Goal: Task Accomplishment & Management: Use online tool/utility

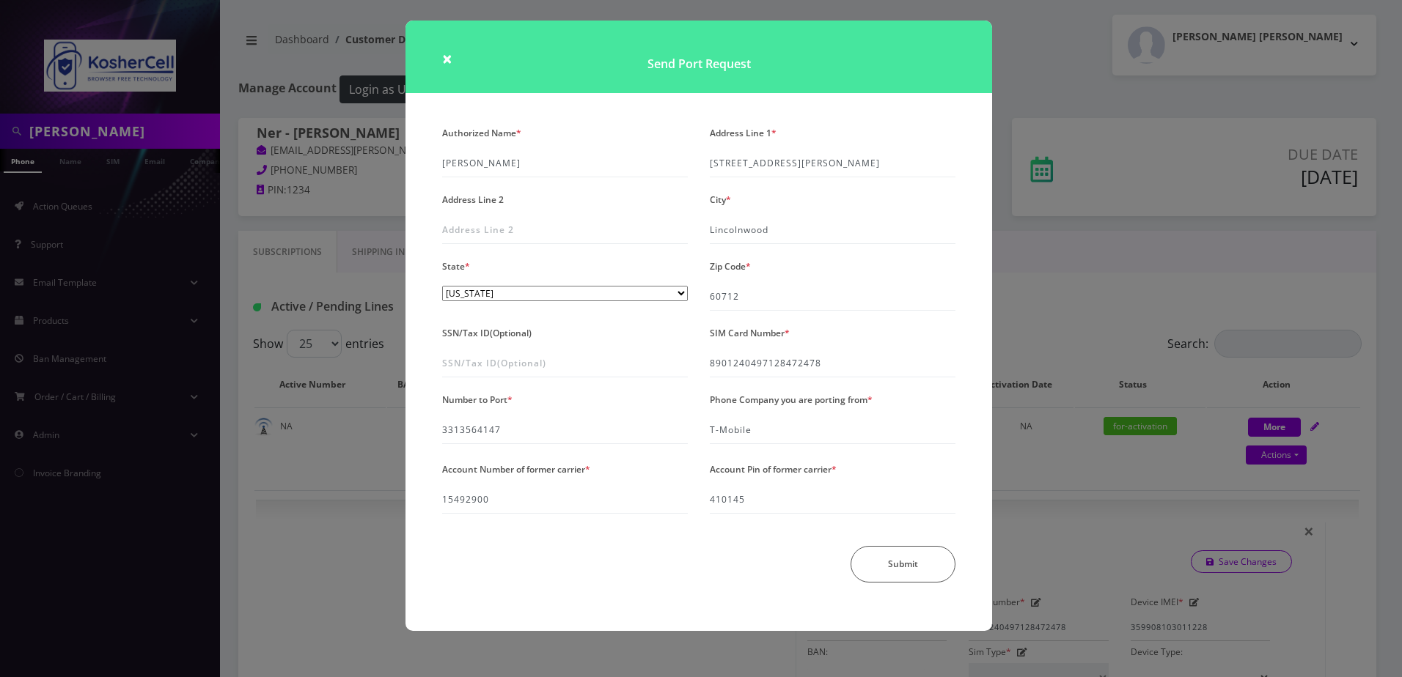
select select "363"
select select "IL"
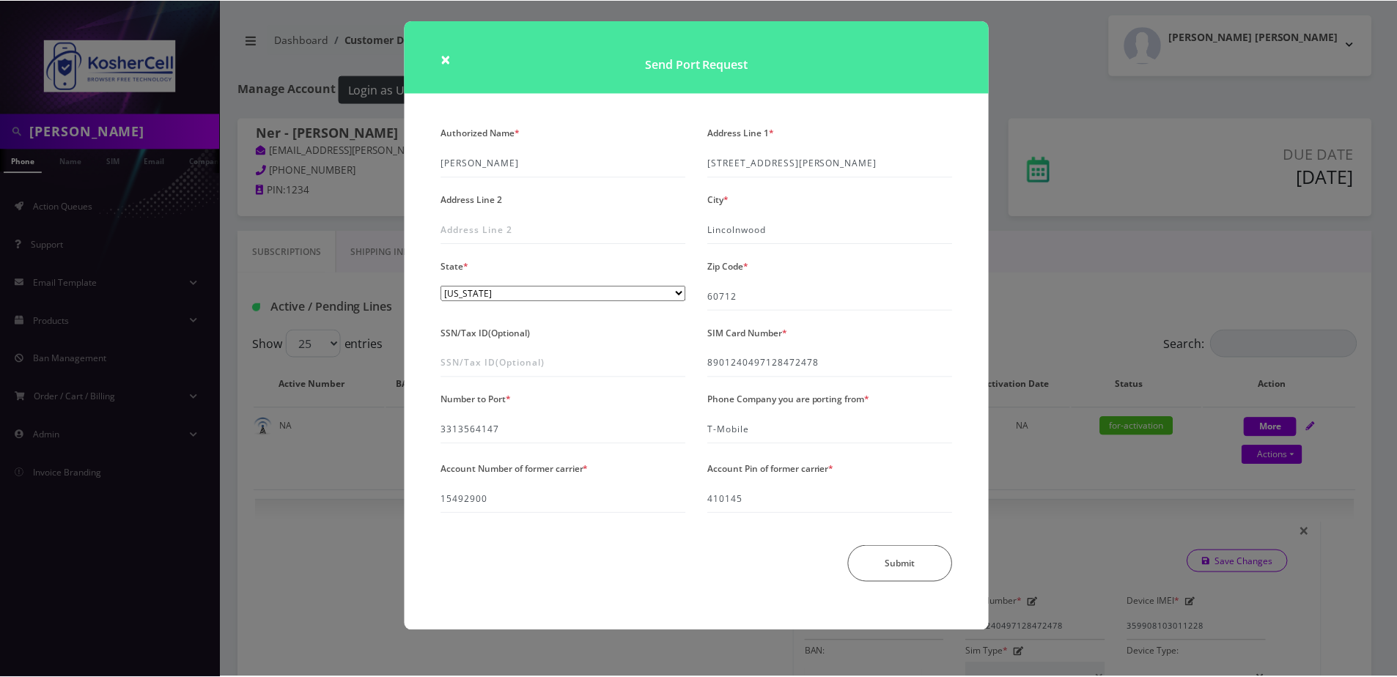
scroll to position [367, 0]
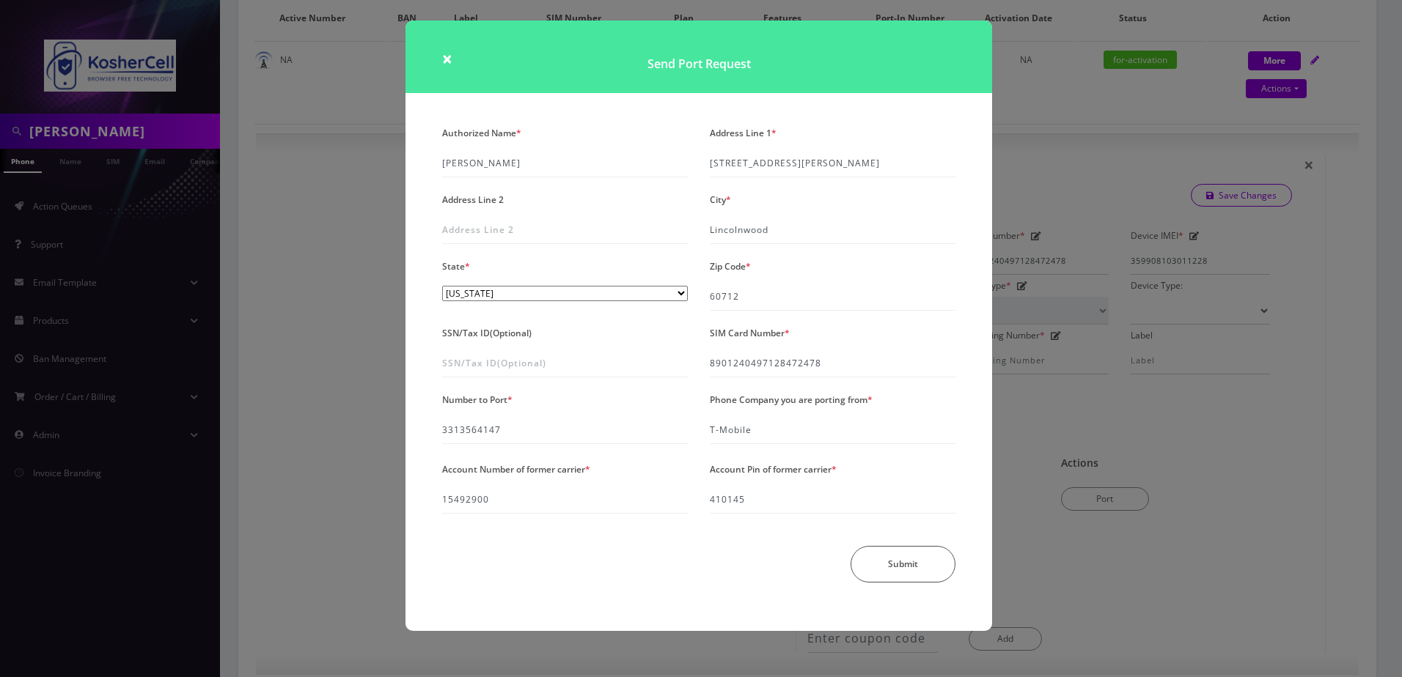
click at [455, 53] on h1 "Send Port Request" at bounding box center [698, 57] width 587 height 73
click at [443, 59] on span "×" at bounding box center [447, 58] width 10 height 24
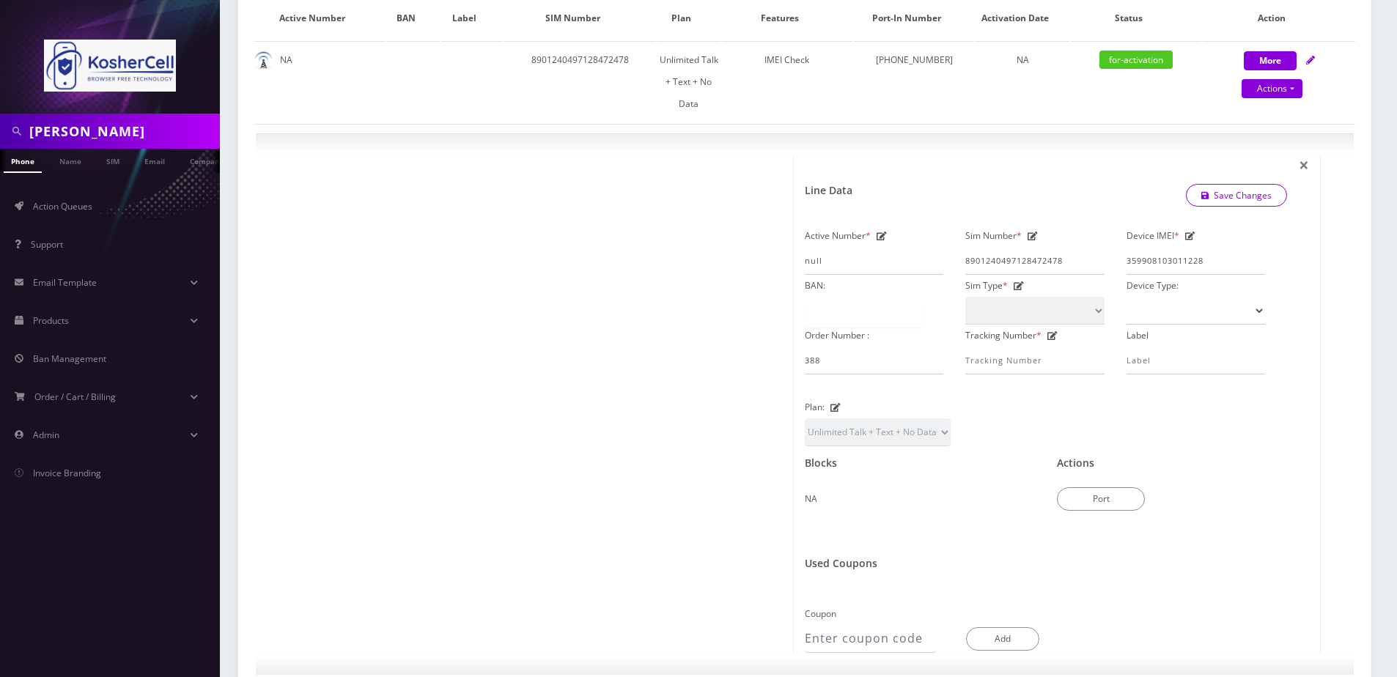
click at [113, 128] on input "[PERSON_NAME]" at bounding box center [122, 131] width 187 height 28
type input "guttenberg"
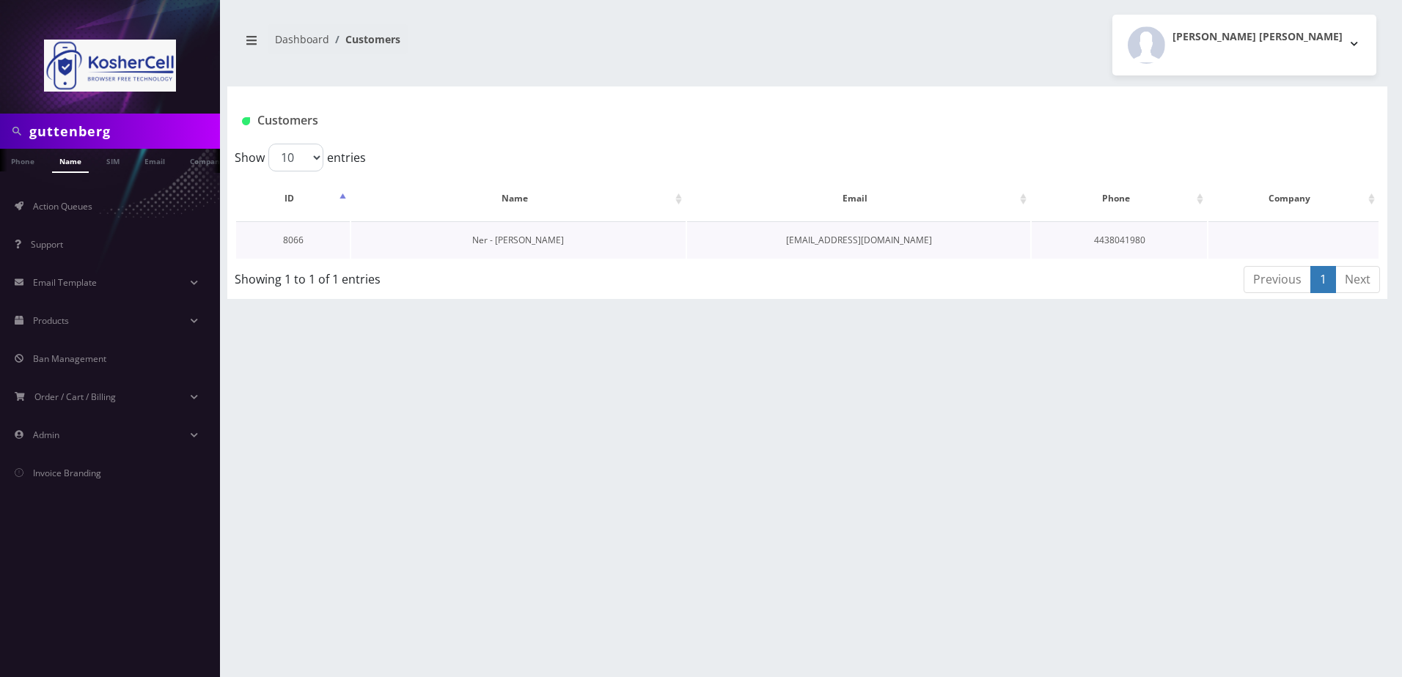
click at [548, 240] on link "Ner - Menashe Guttenberg" at bounding box center [518, 240] width 92 height 12
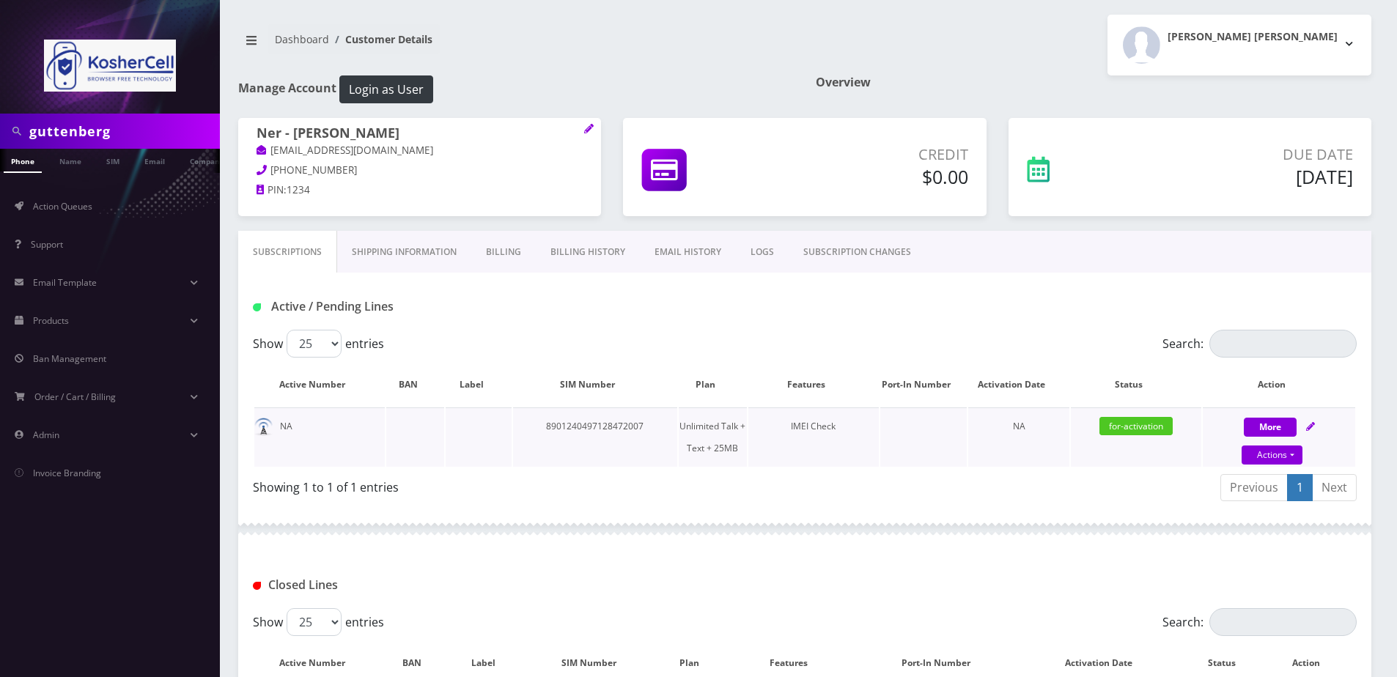
click at [1311, 428] on icon at bounding box center [1311, 426] width 9 height 9
select select "364"
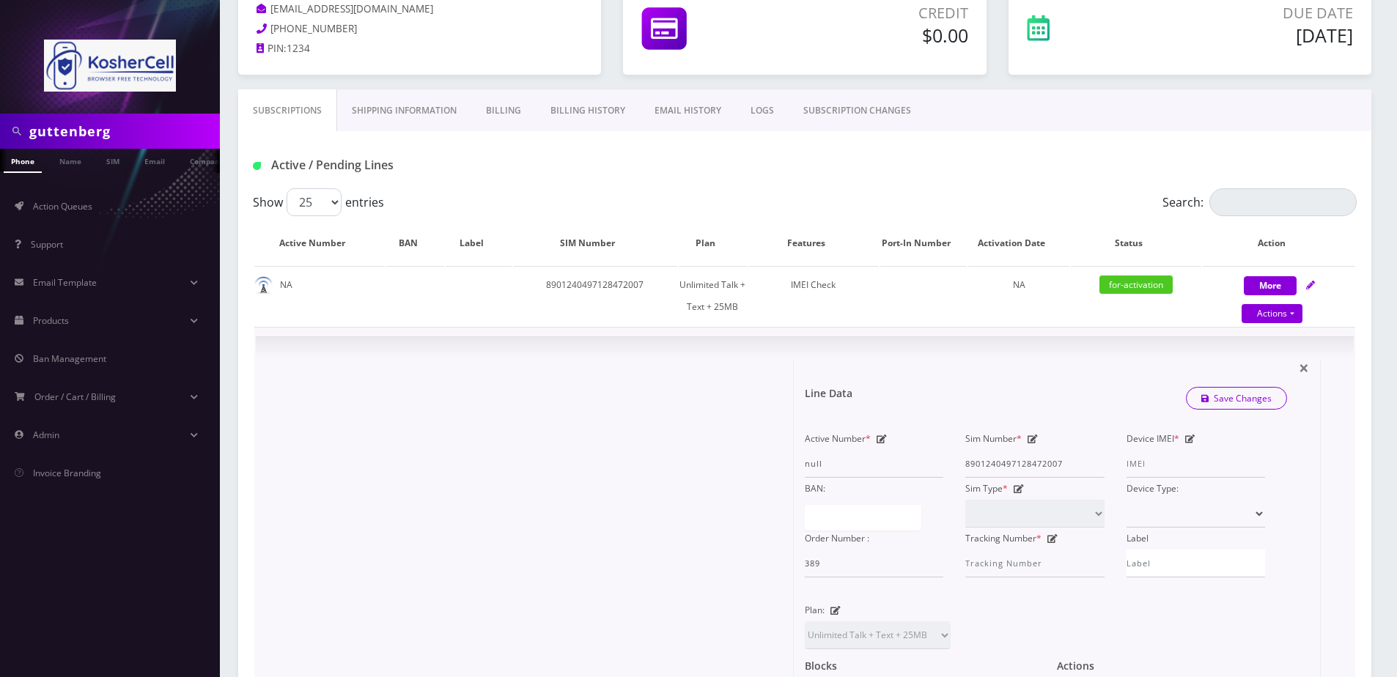
scroll to position [147, 0]
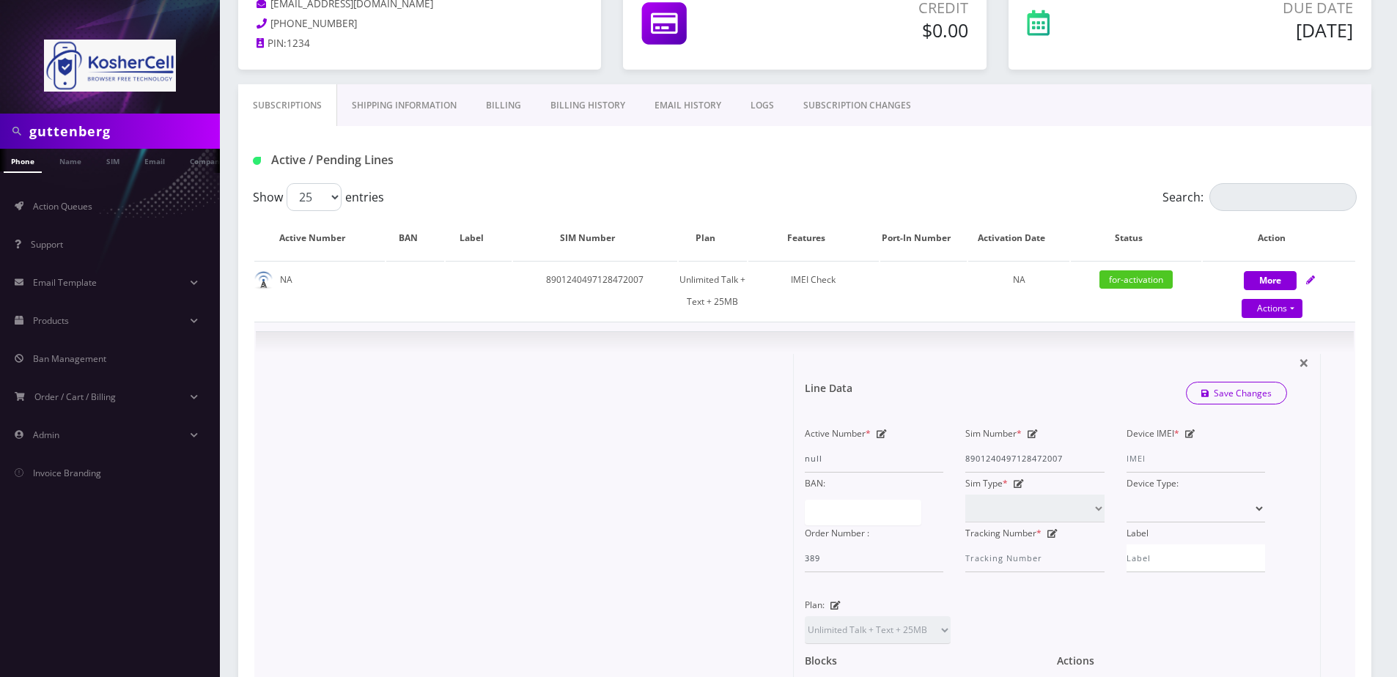
click at [1190, 434] on icon at bounding box center [1191, 434] width 10 height 9
click at [1177, 460] on input "Device IMEI *" at bounding box center [1196, 459] width 139 height 28
type input "990016032533422"
click at [1231, 405] on button "Save Changes" at bounding box center [1237, 394] width 102 height 22
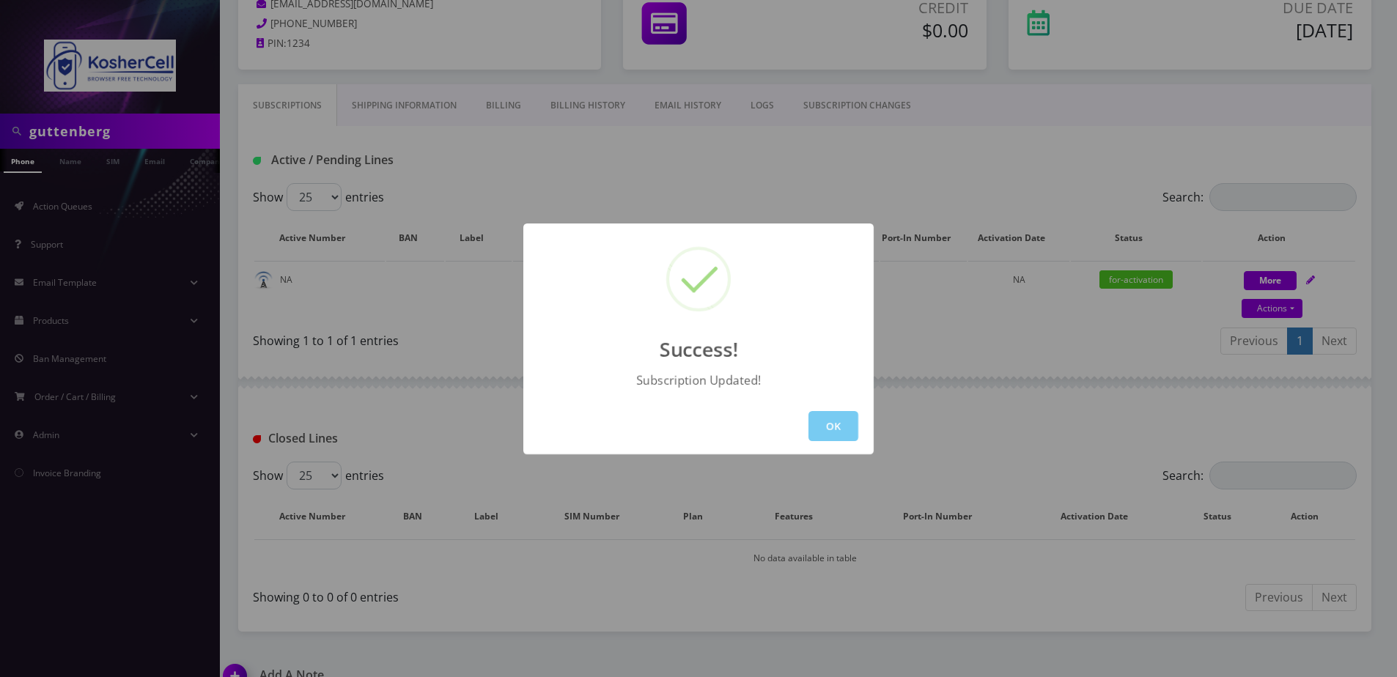
click at [841, 427] on button "OK" at bounding box center [834, 426] width 50 height 30
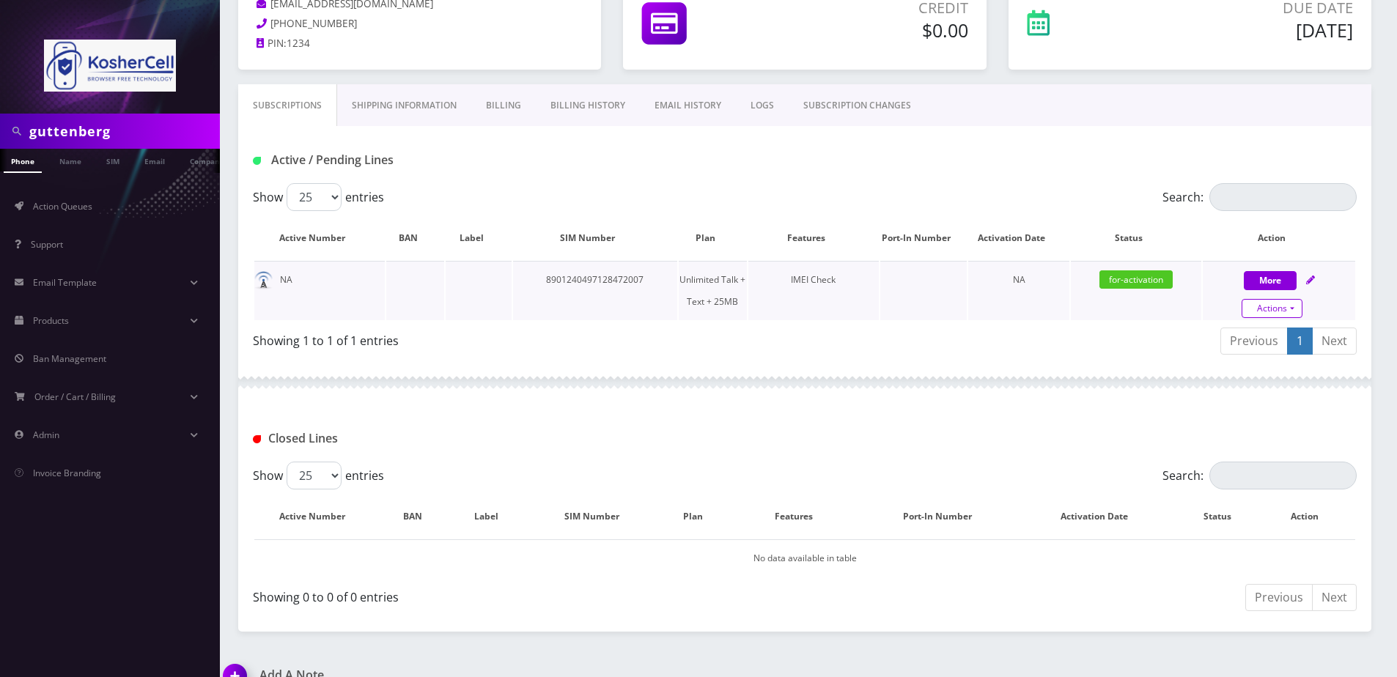
click at [1276, 299] on link "Actions" at bounding box center [1272, 308] width 61 height 19
select select "364"
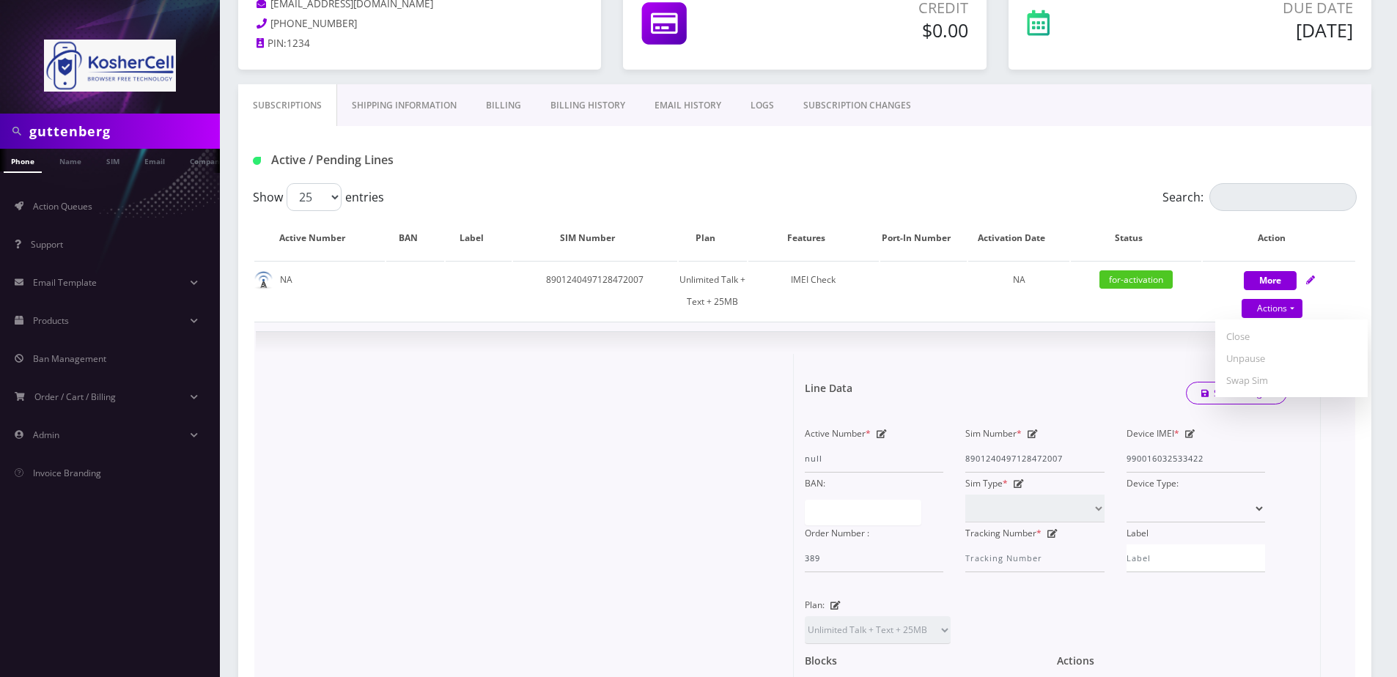
click at [1067, 360] on form "Line Data Save Changes Active Number * null Sim Number * 8901240497128472007 De…" at bounding box center [1057, 577] width 504 height 447
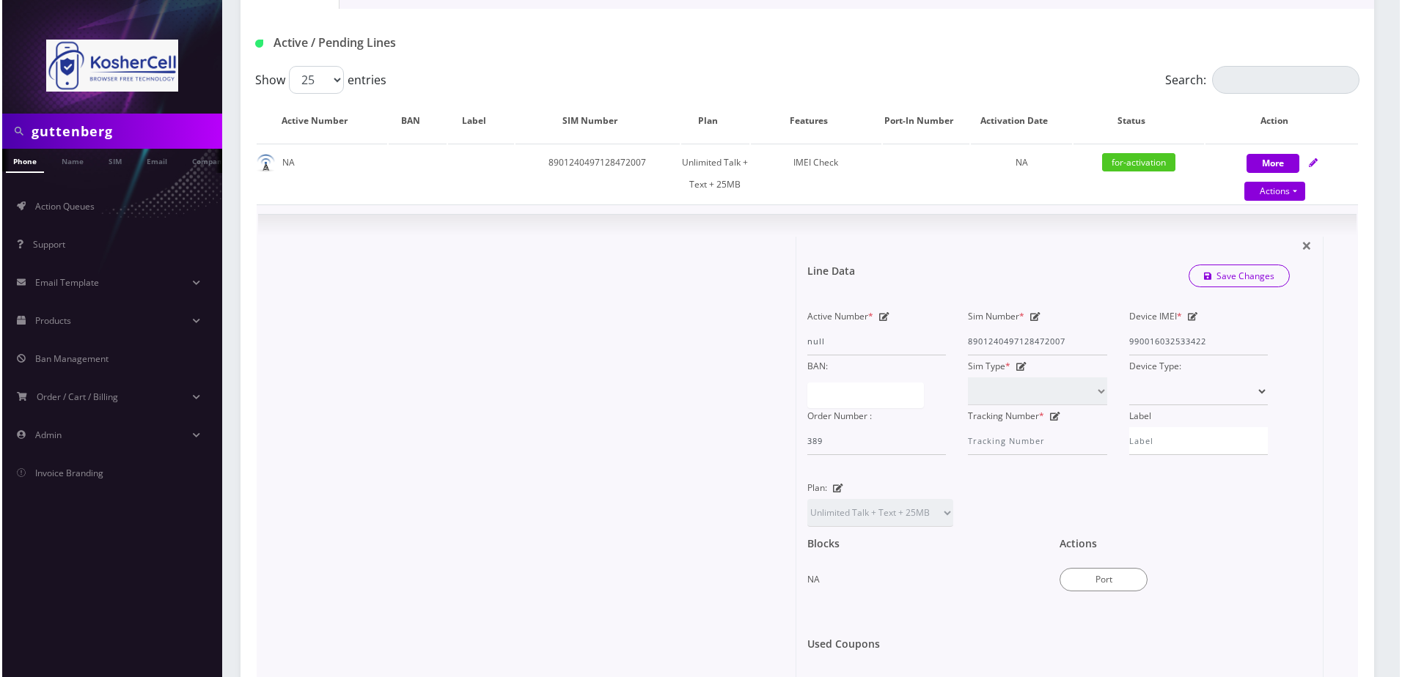
scroll to position [440, 0]
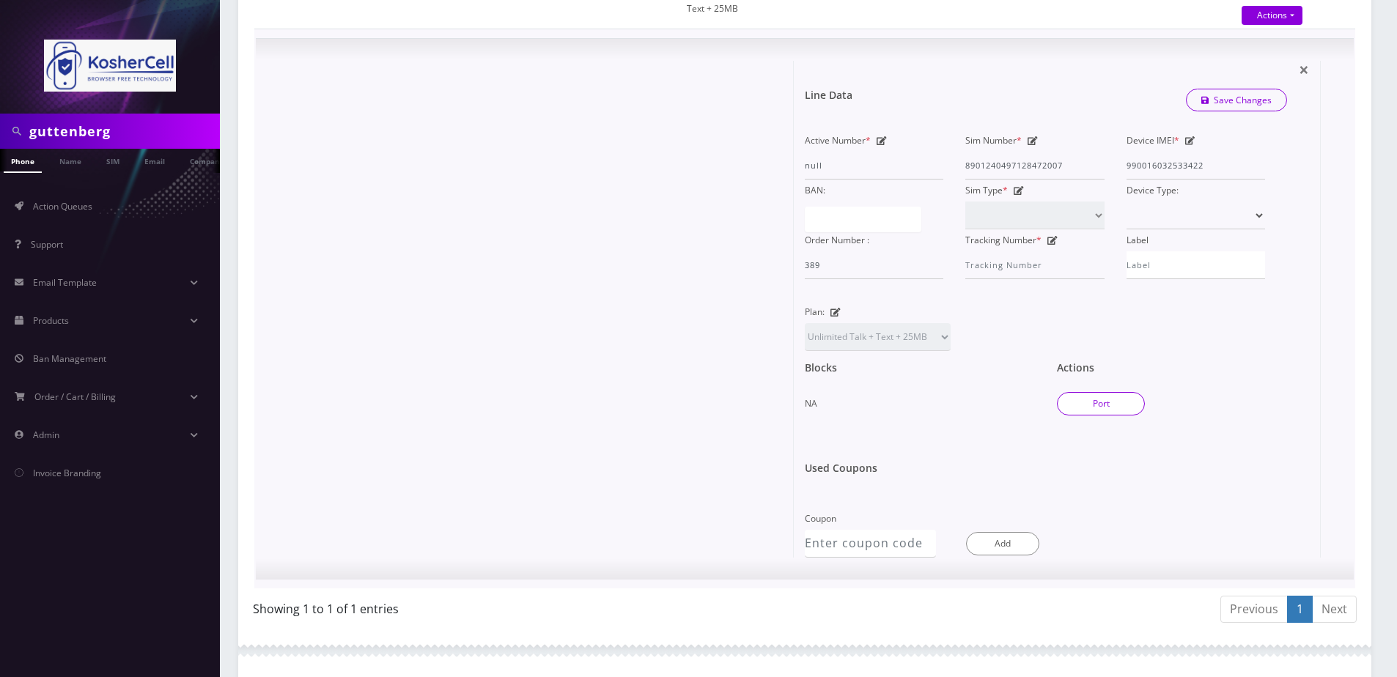
click at [1086, 411] on button "Port" at bounding box center [1101, 403] width 88 height 23
type input "8901240497128472007"
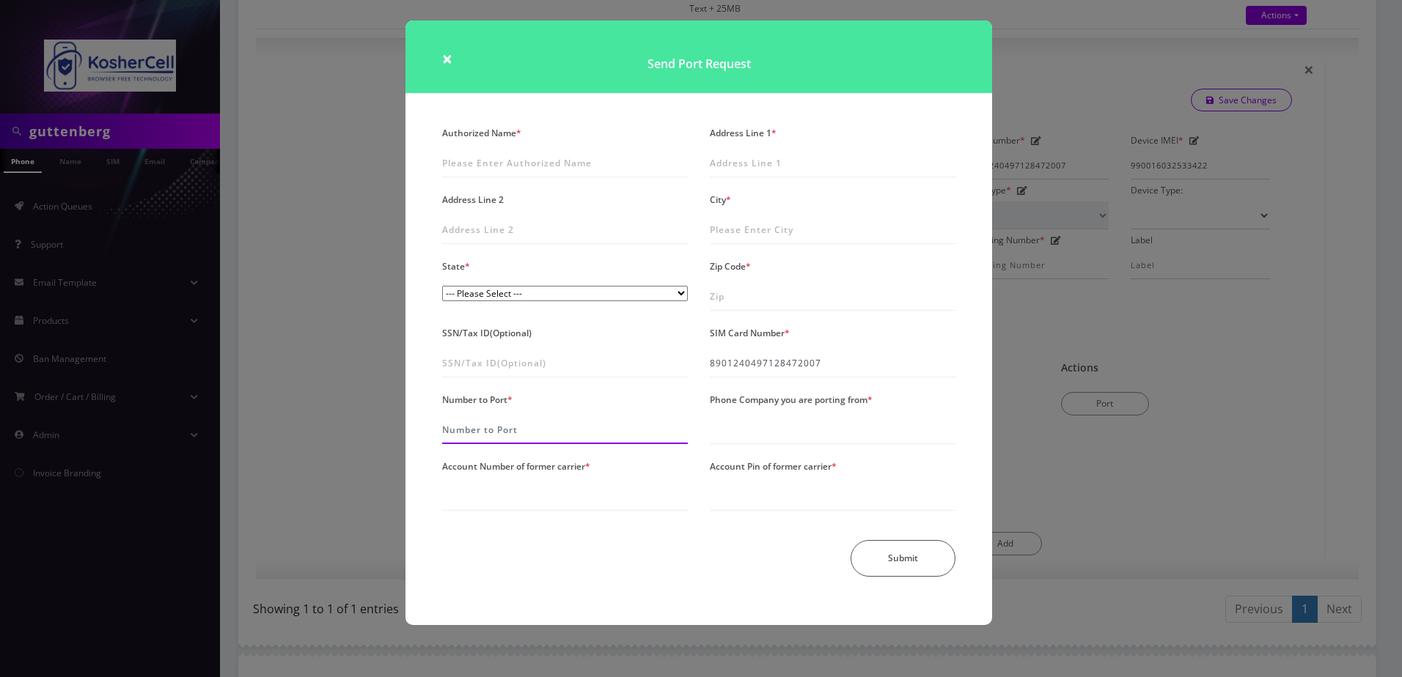
click at [540, 426] on input "Number to Port *" at bounding box center [565, 430] width 246 height 28
type input "6679102675"
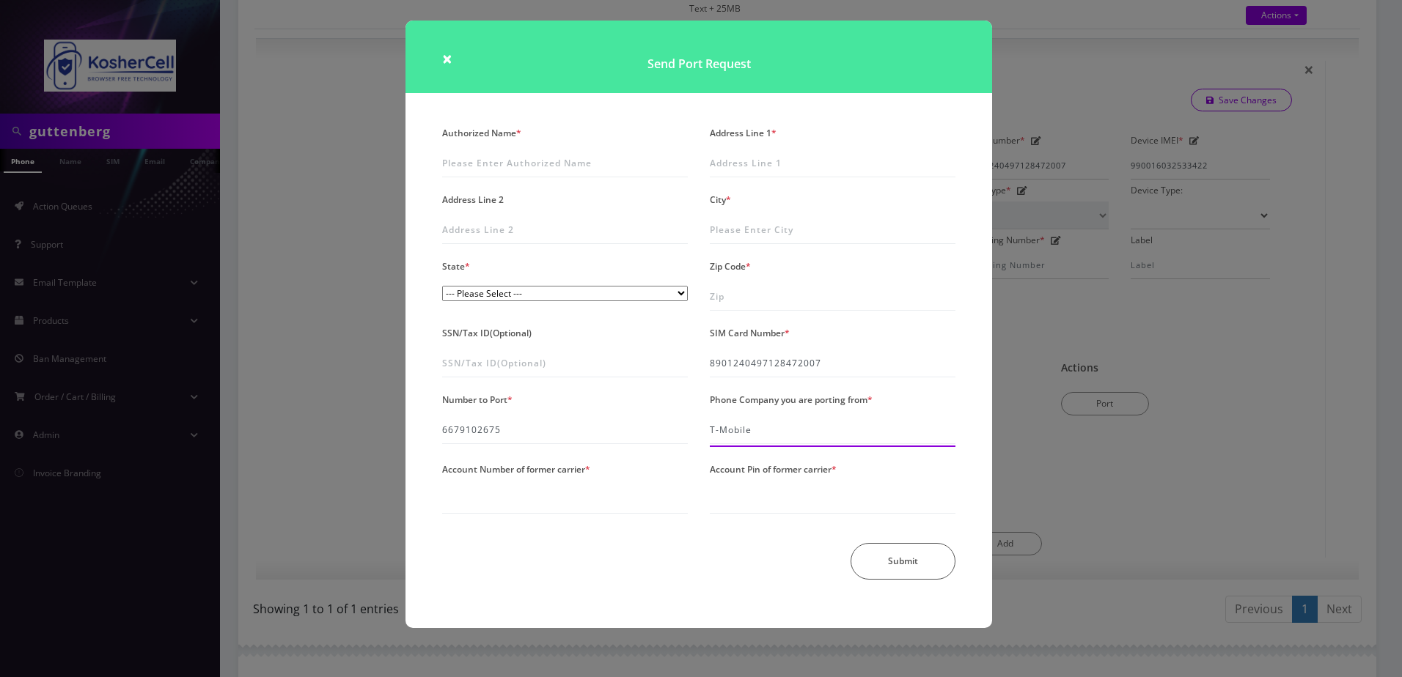
type input "T-Mobile"
type input "27499617"
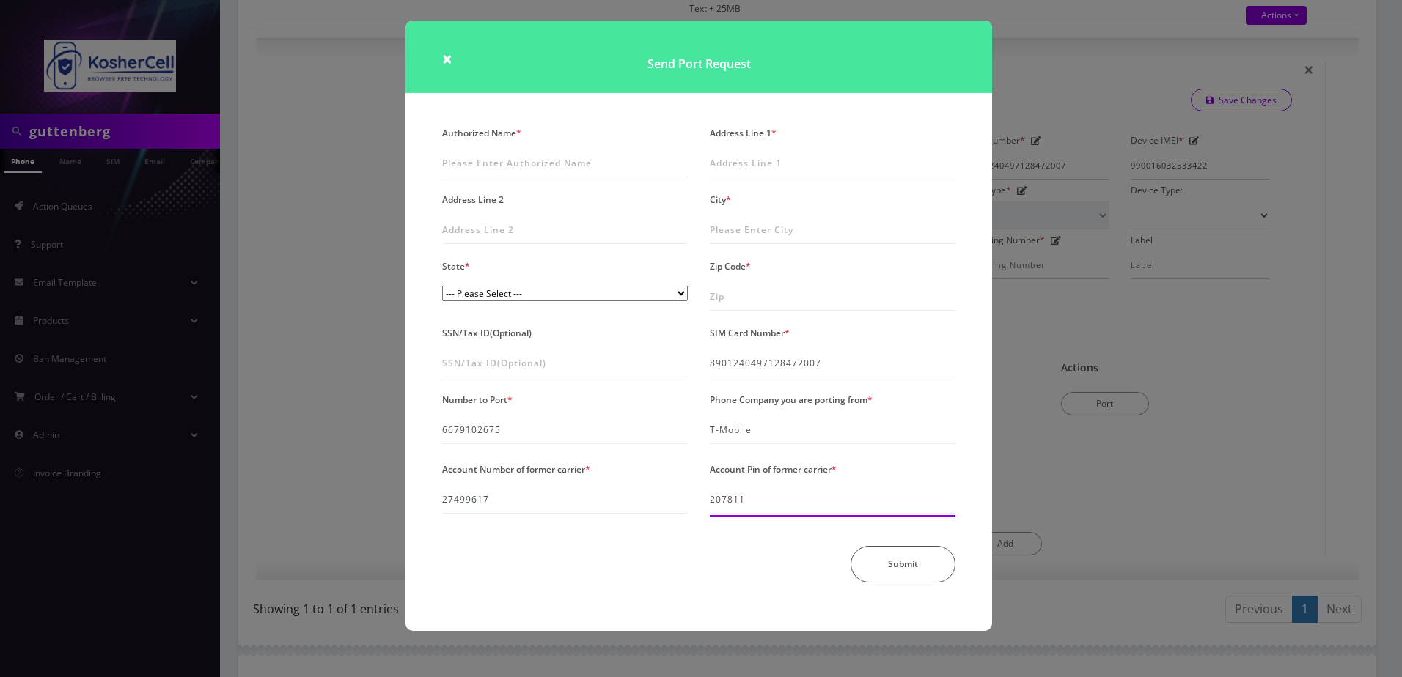
type input "207811"
click at [533, 161] on input "Authorized Name *" at bounding box center [565, 164] width 246 height 28
type input "Menashe Guttenberg"
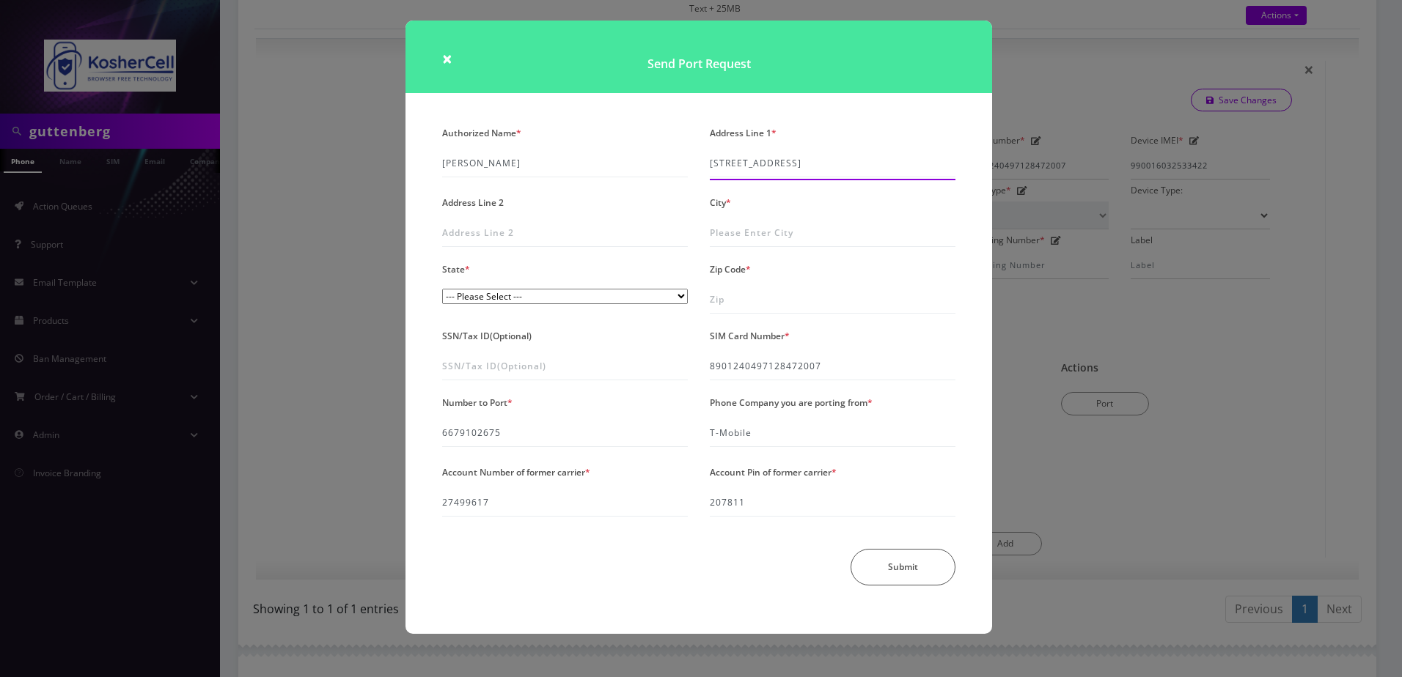
type input "6602 Baythorne Road"
type input "Baltimore"
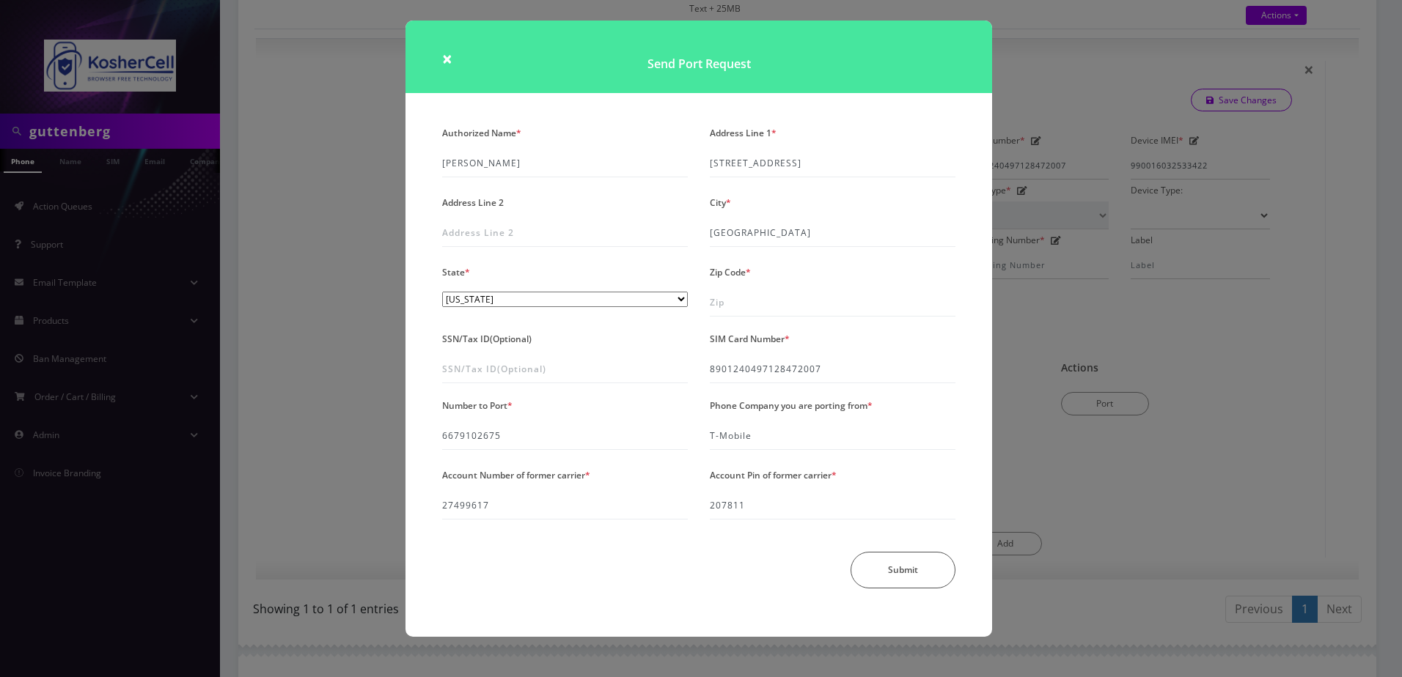
select select "MD"
type input "21209"
click at [846, 609] on div "Authorized Name * Menashe Guttenberg Address Line 1 * 6602 Baythorne Road Addre…" at bounding box center [698, 379] width 587 height 515
click at [872, 578] on button "Submit" at bounding box center [902, 573] width 105 height 37
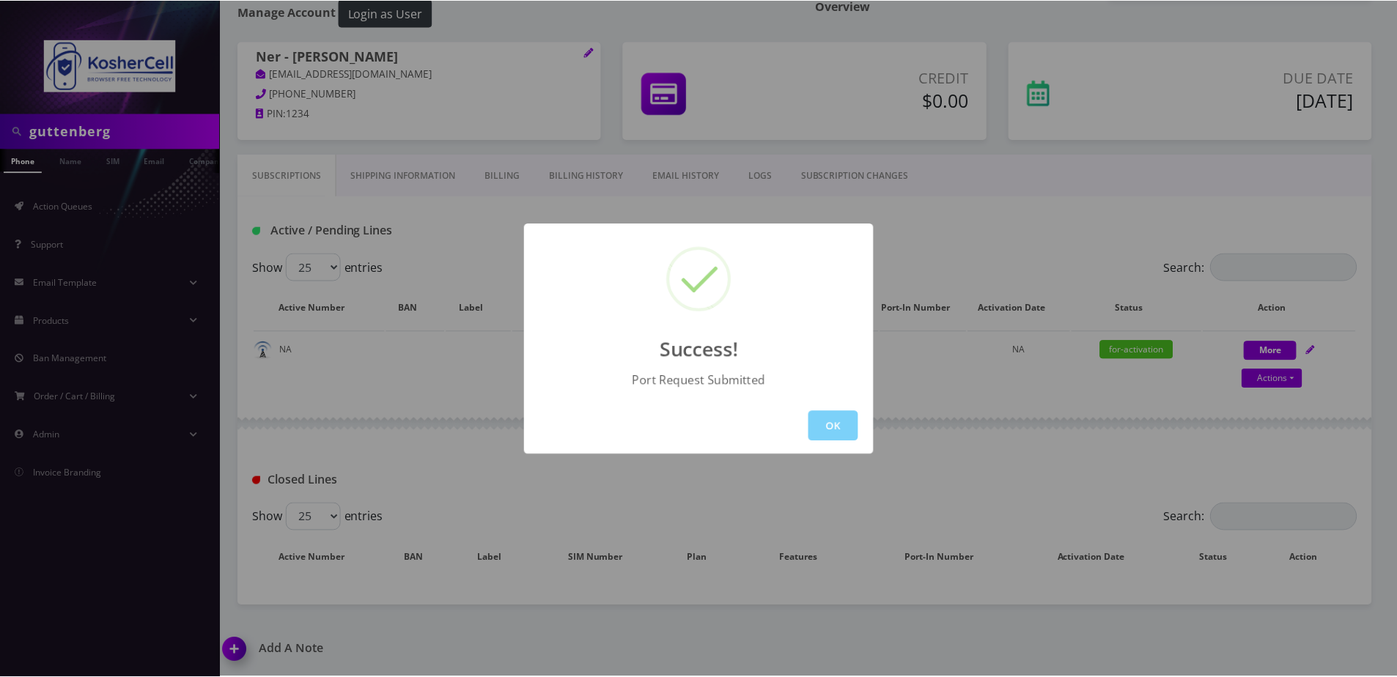
scroll to position [144, 0]
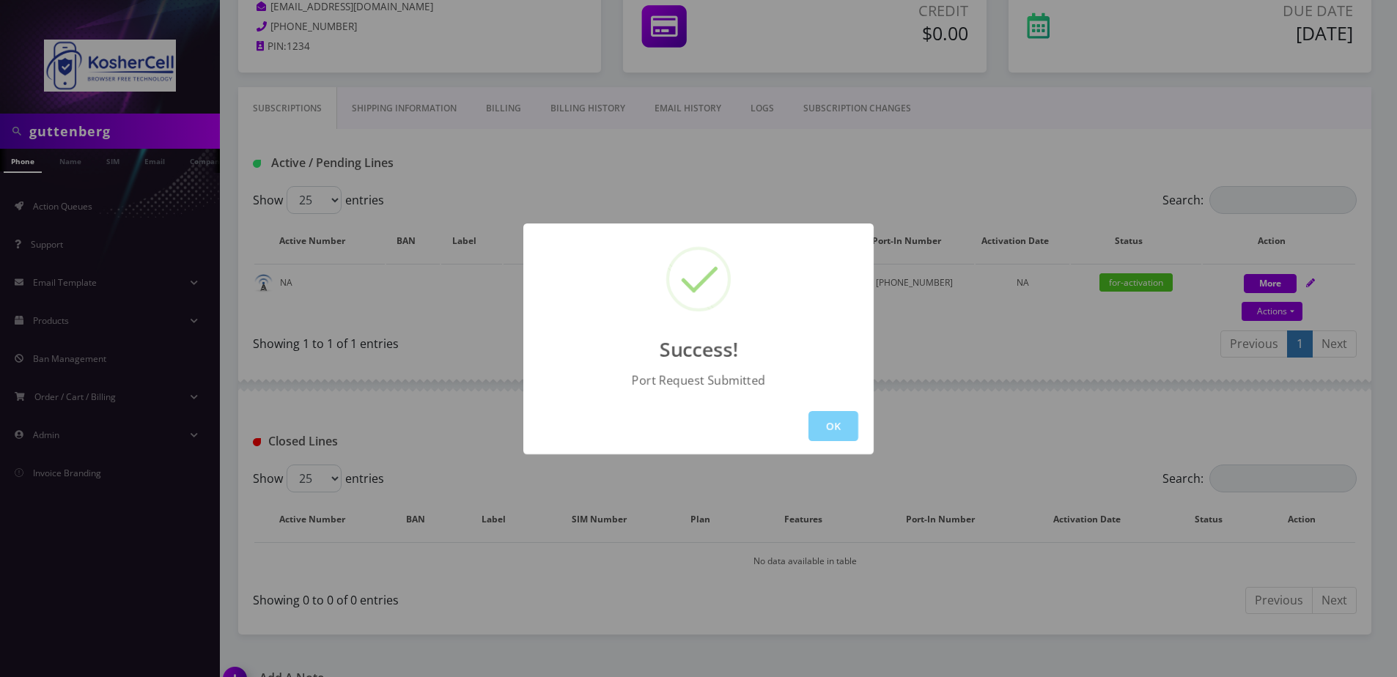
click at [813, 449] on div "OK" at bounding box center [698, 426] width 350 height 56
click at [826, 420] on button "OK" at bounding box center [834, 426] width 50 height 30
